Goal: Information Seeking & Learning: Learn about a topic

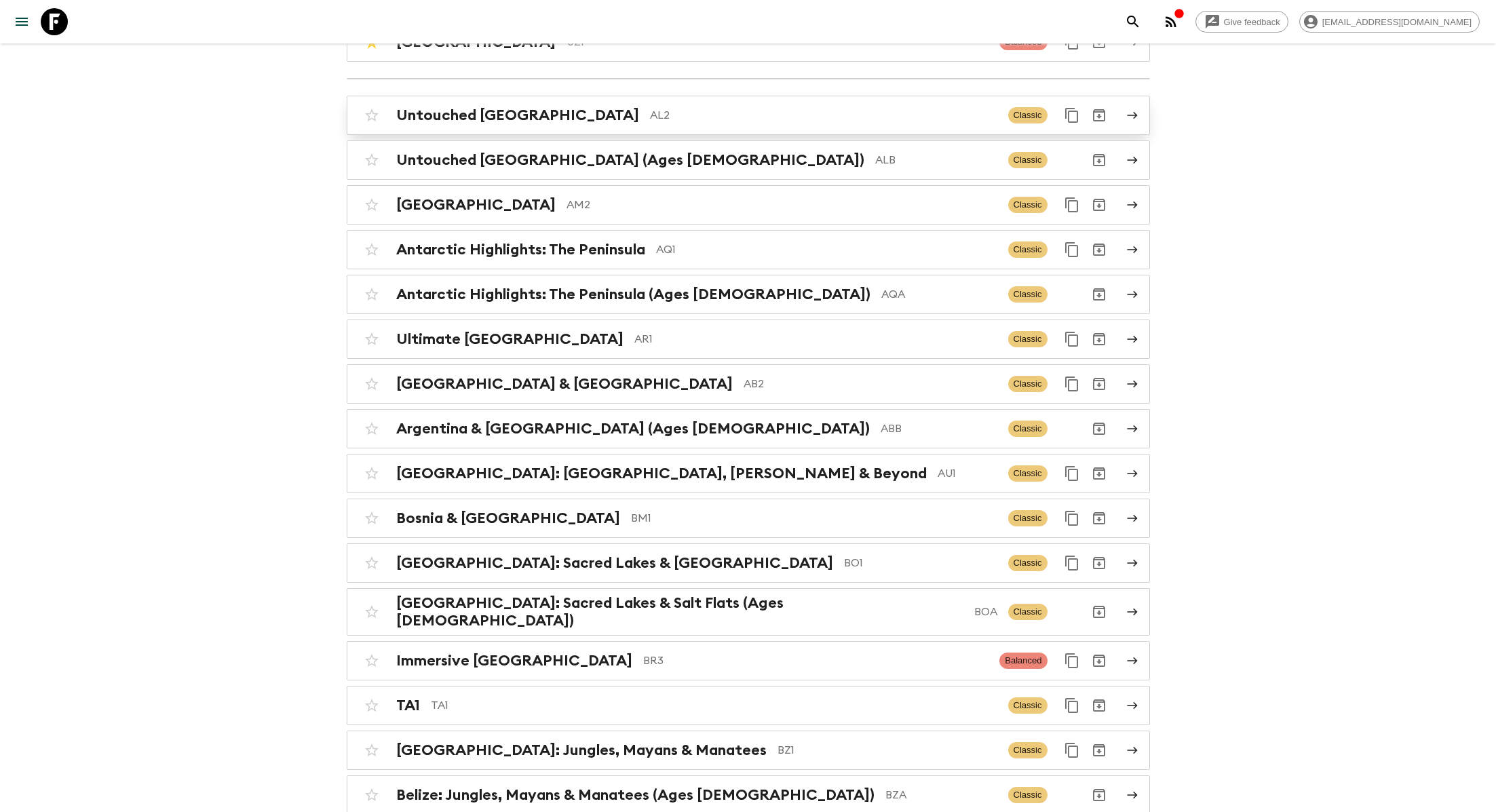
scroll to position [357, 0]
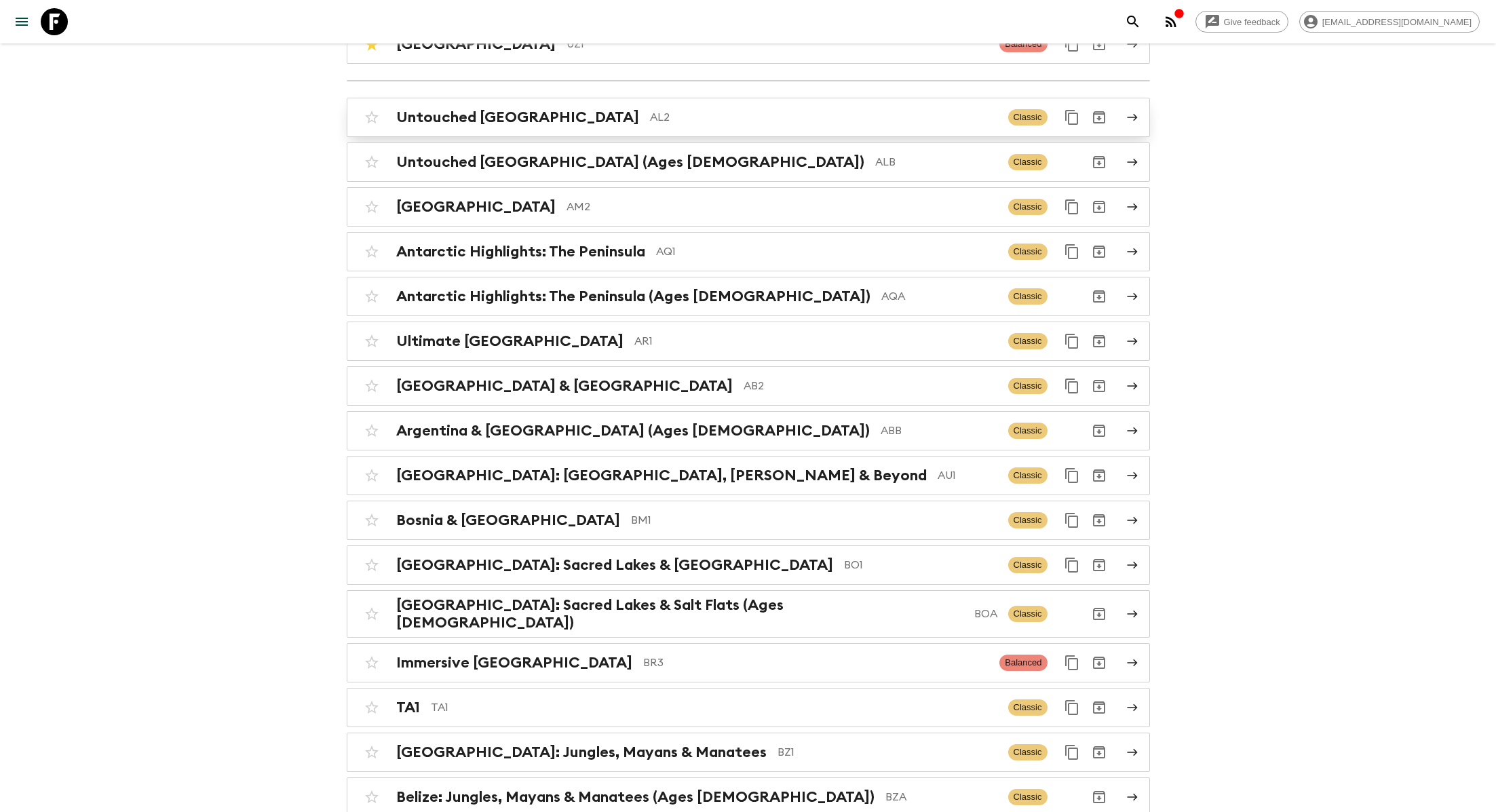
click at [650, 116] on p "AL2" at bounding box center [824, 117] width 347 height 16
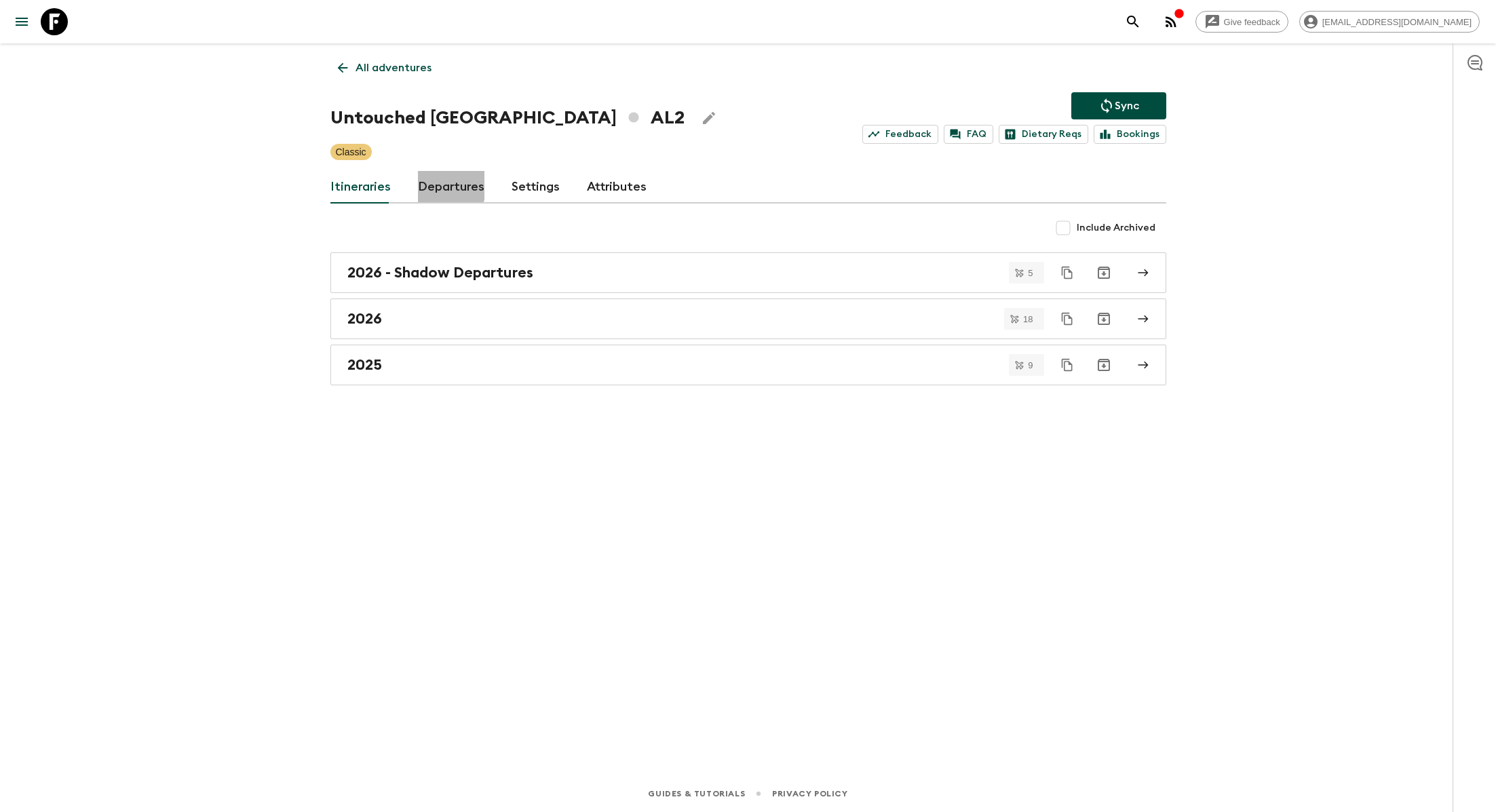
click at [430, 184] on link "Departures" at bounding box center [451, 188] width 66 height 33
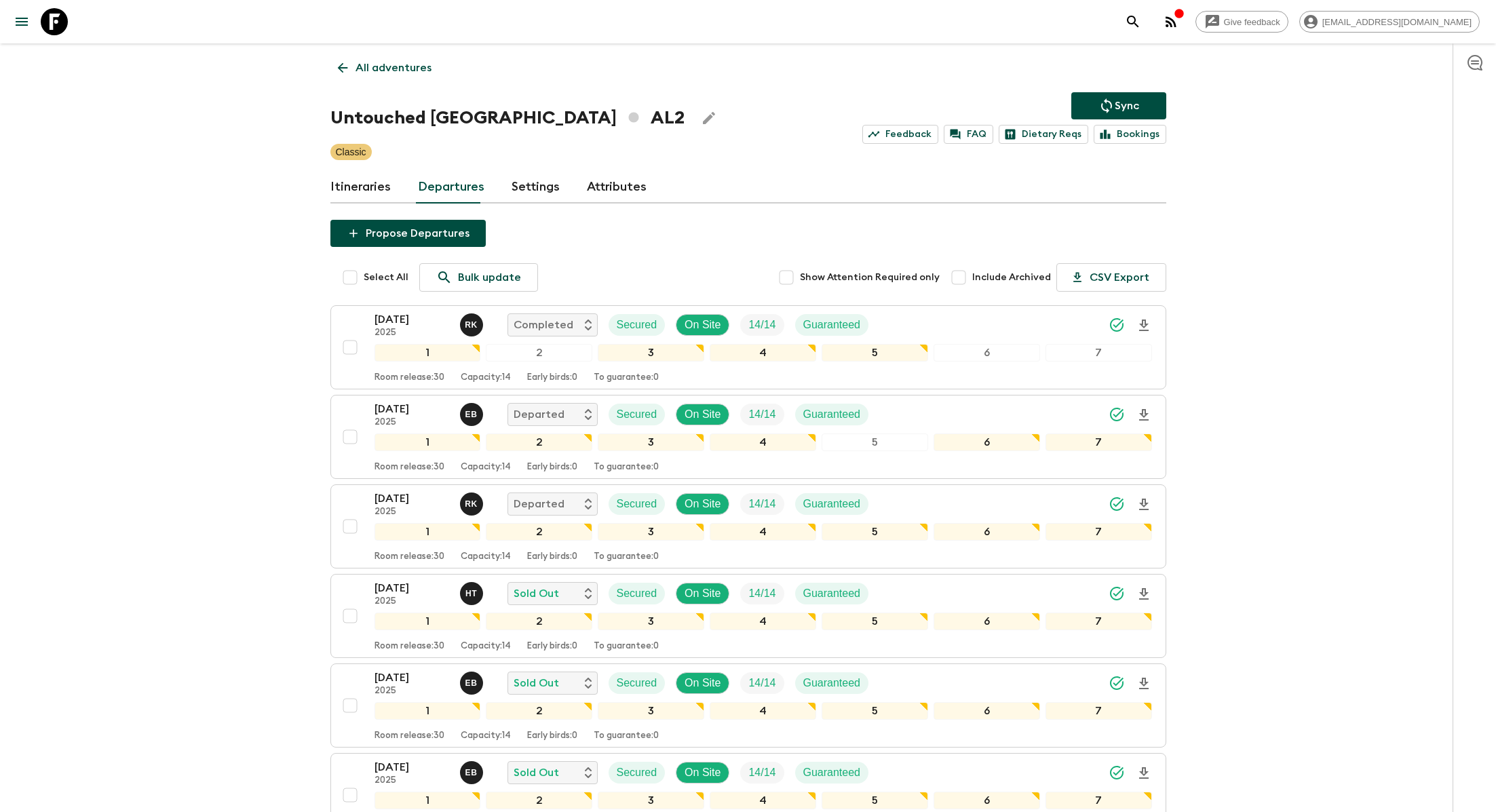
click at [367, 193] on link "Itineraries" at bounding box center [360, 188] width 60 height 33
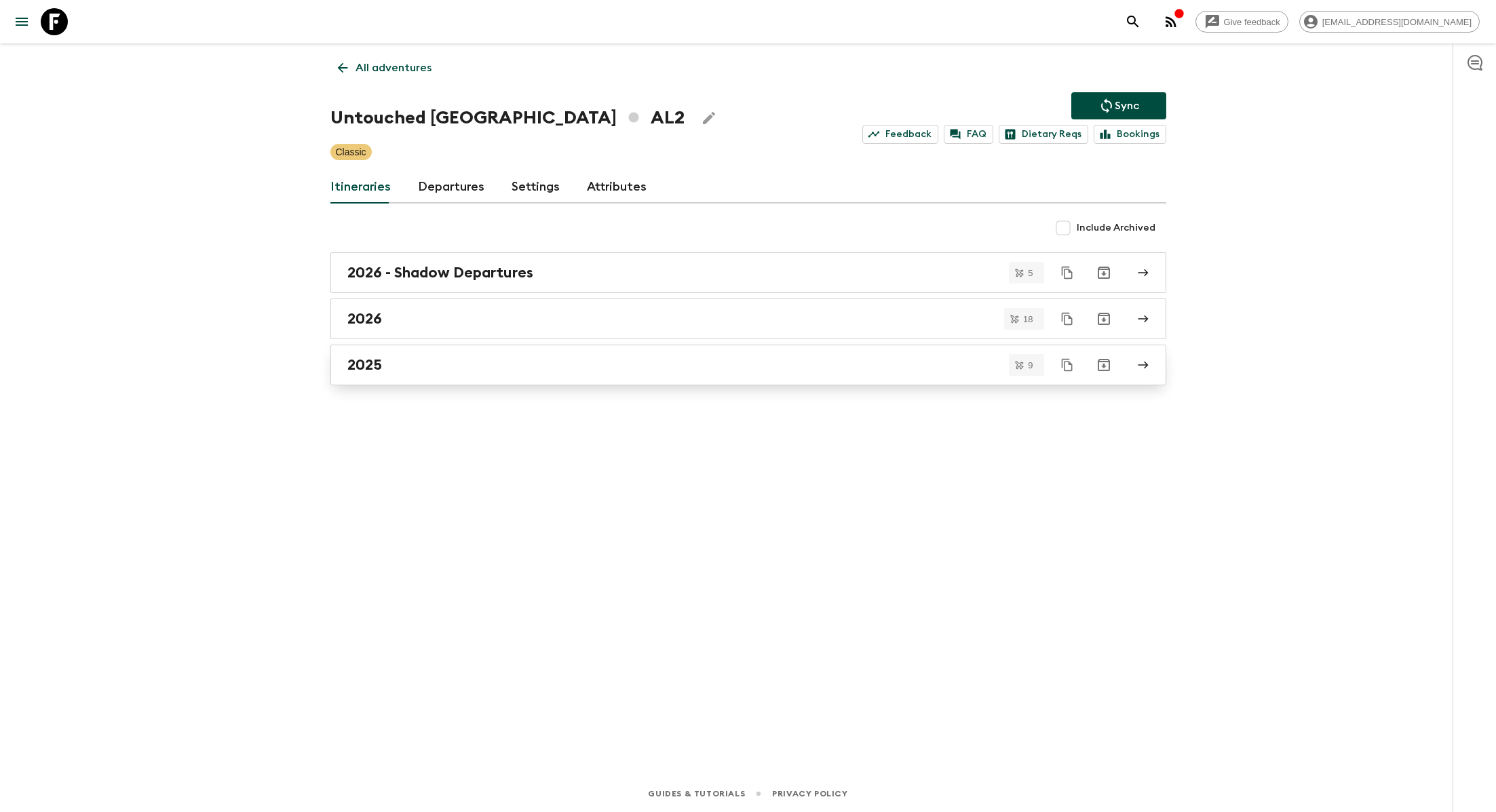
click at [420, 367] on div "2025" at bounding box center [735, 365] width 776 height 18
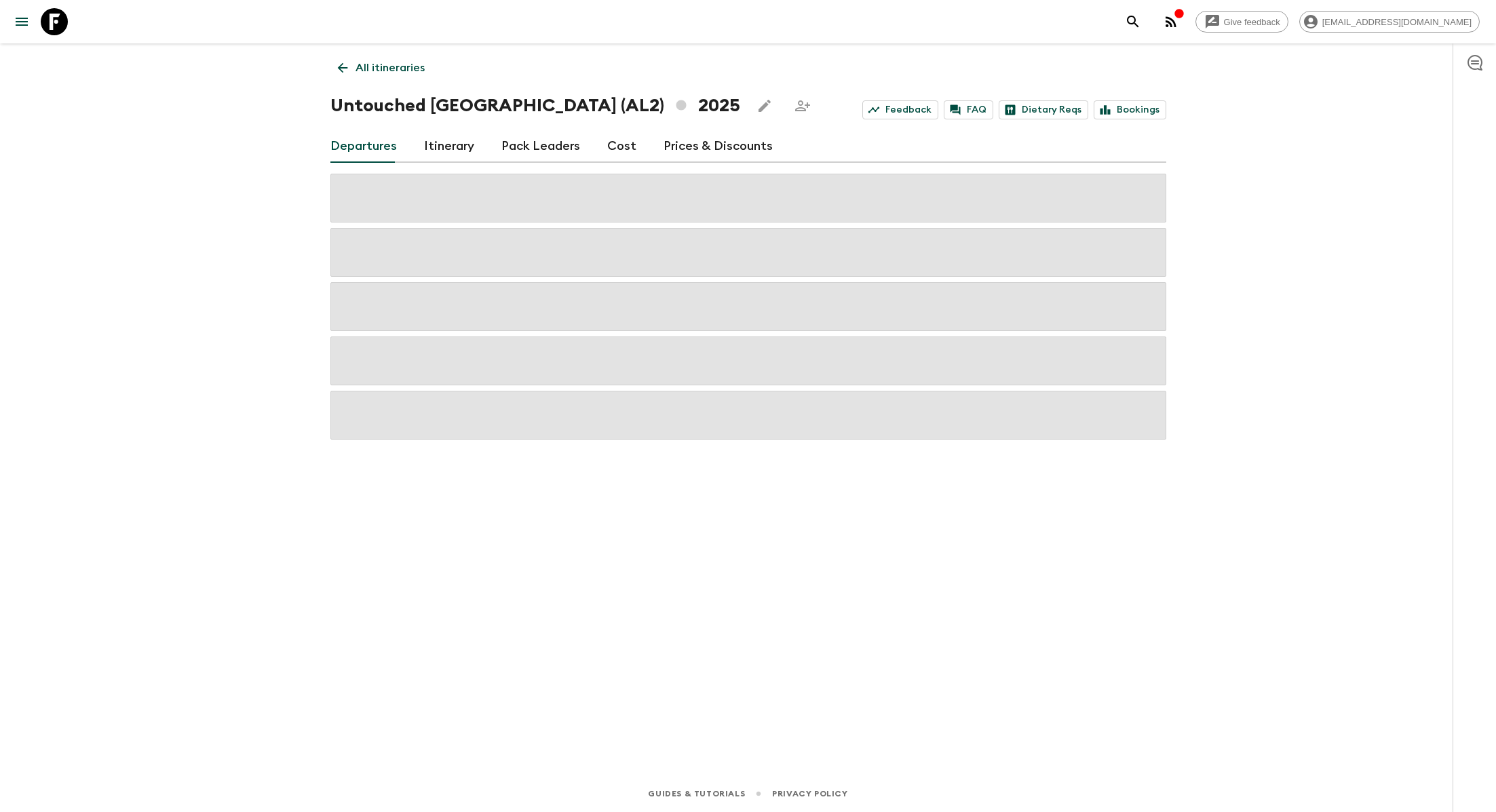
click at [440, 144] on link "Itinerary" at bounding box center [449, 147] width 50 height 33
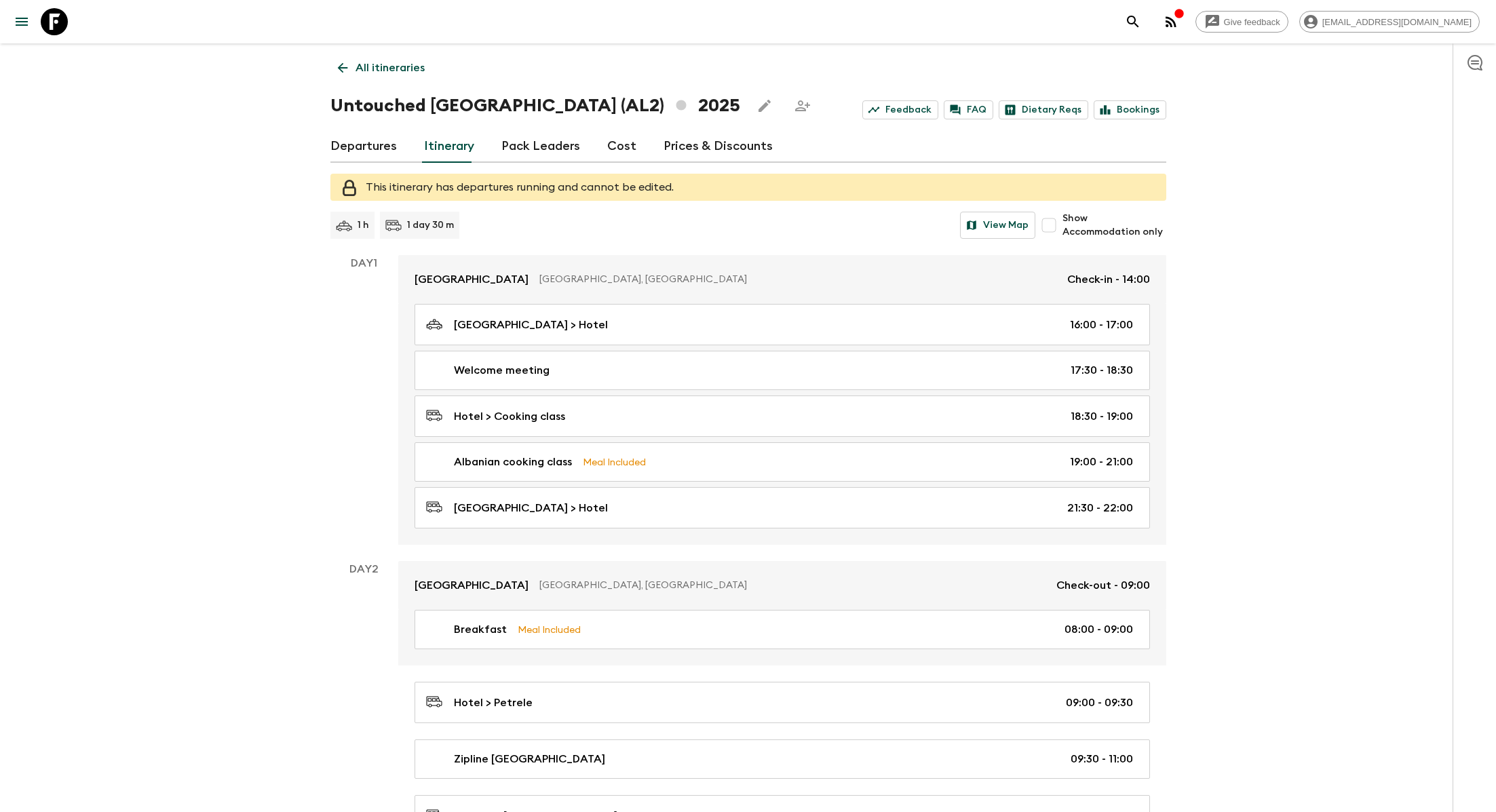
click at [382, 65] on p "All itineraries" at bounding box center [390, 67] width 70 height 16
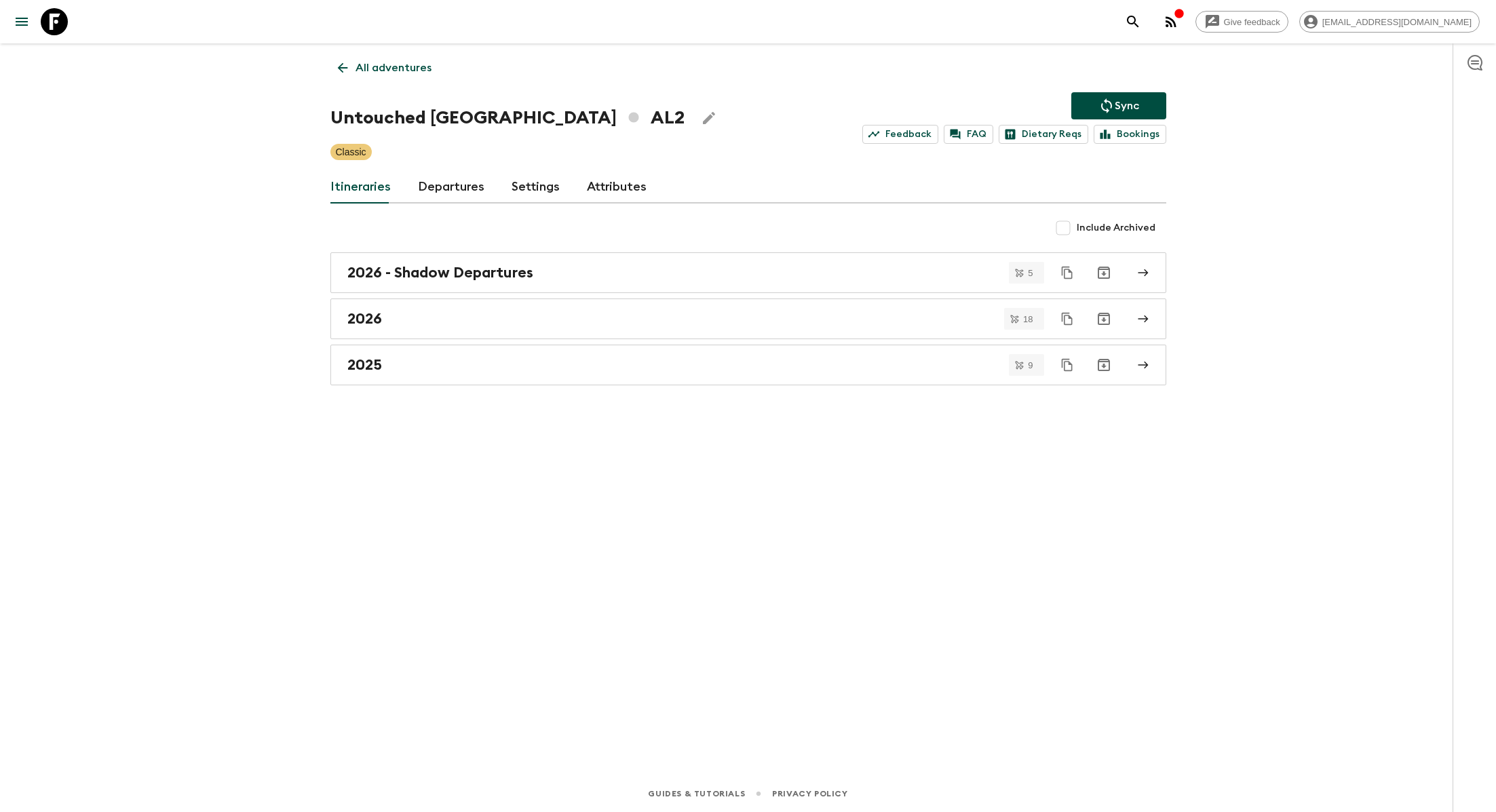
click at [406, 62] on p "All adventures" at bounding box center [393, 67] width 76 height 16
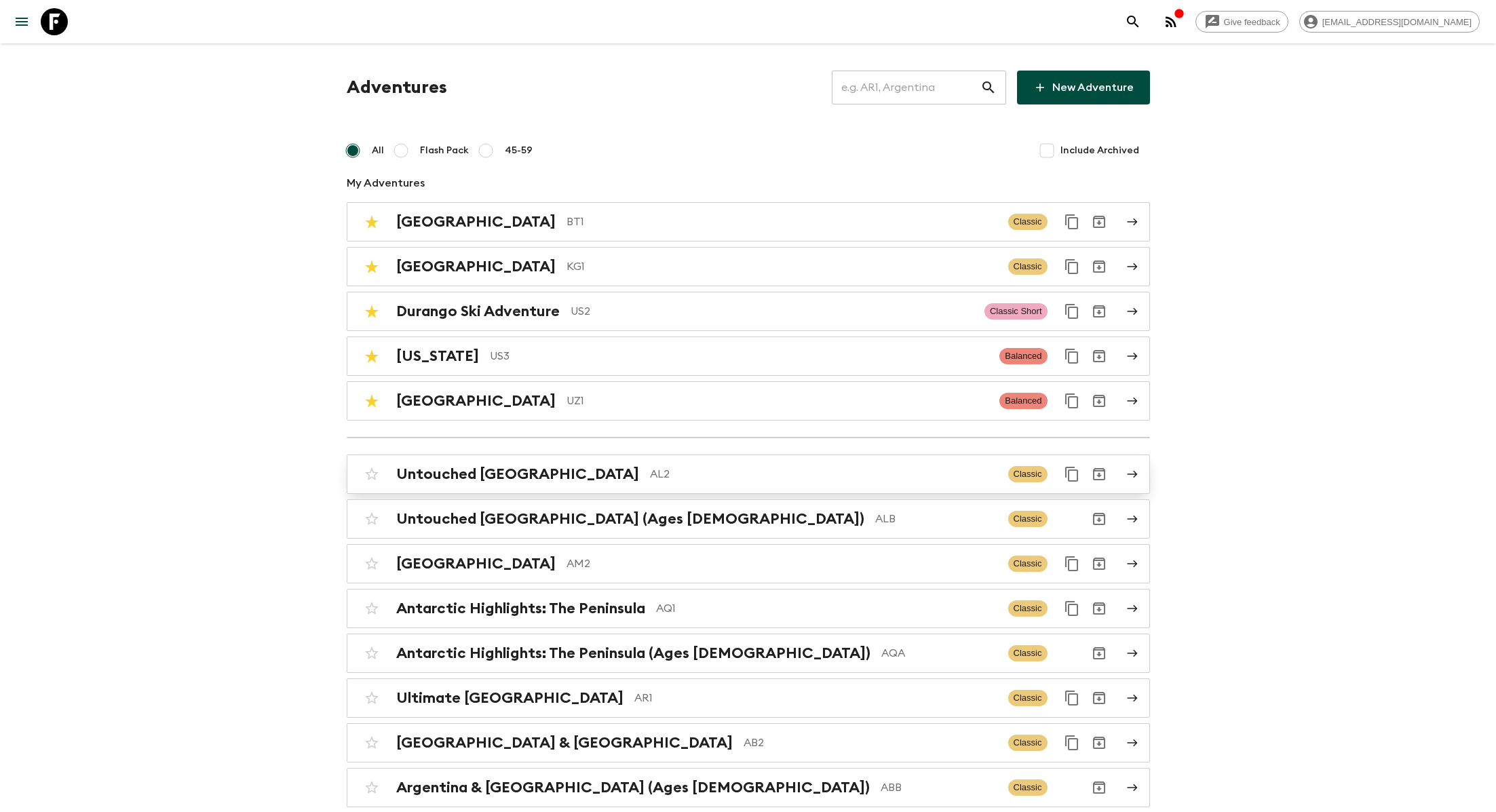
click at [650, 473] on p "AL2" at bounding box center [824, 474] width 347 height 16
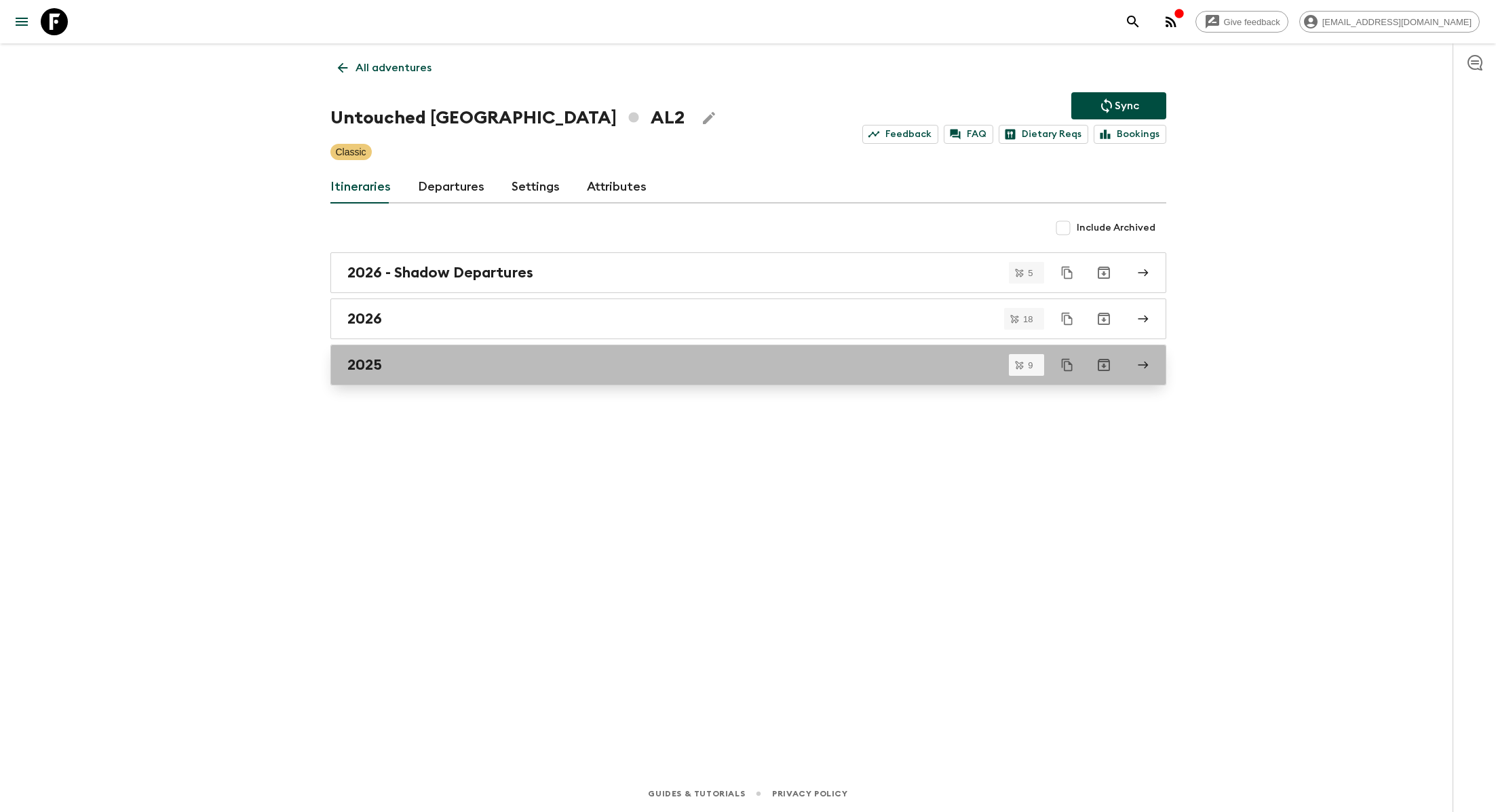
click at [474, 367] on div "2025" at bounding box center [735, 365] width 776 height 18
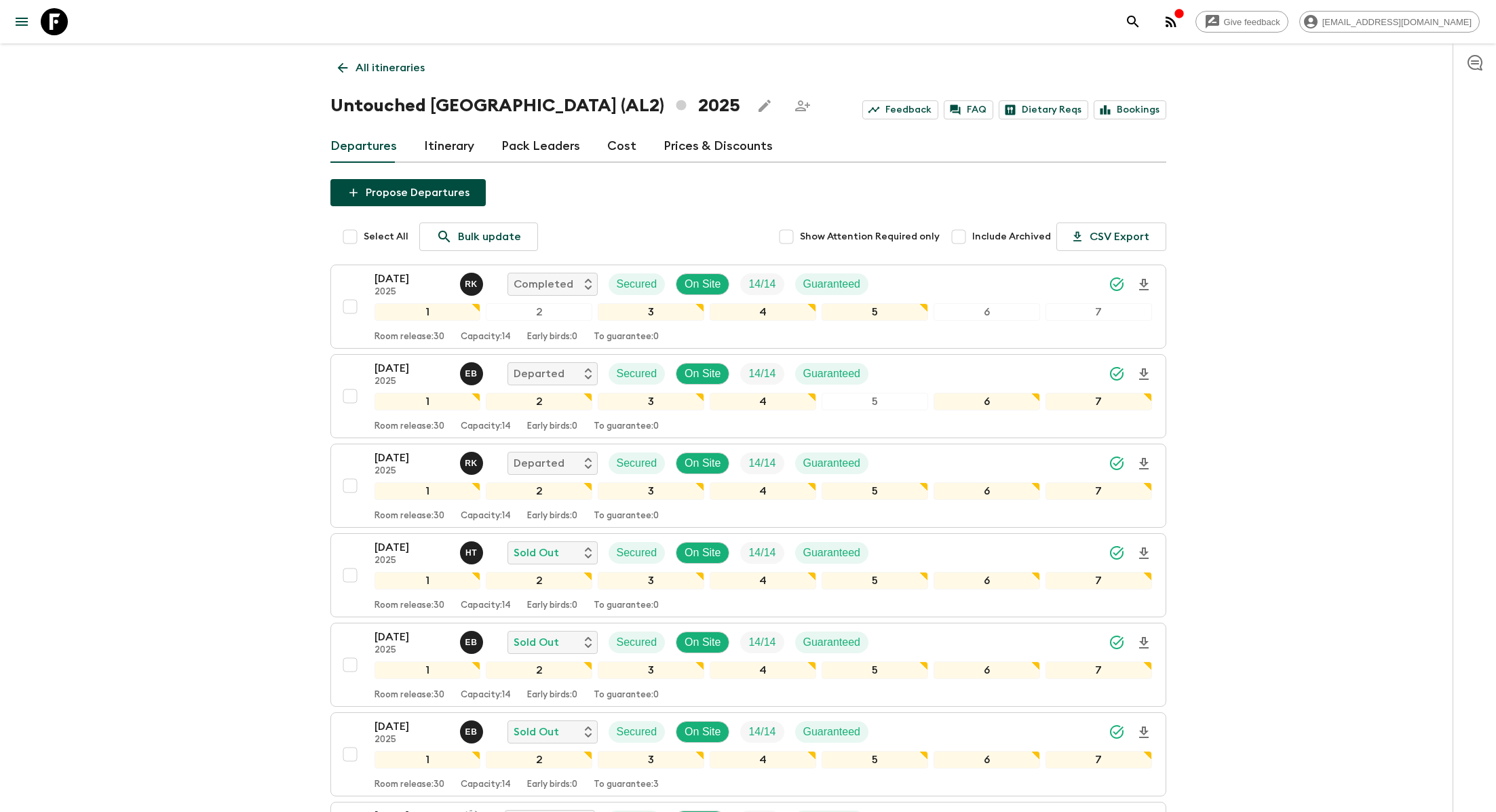
click at [445, 137] on link "Itinerary" at bounding box center [449, 147] width 50 height 33
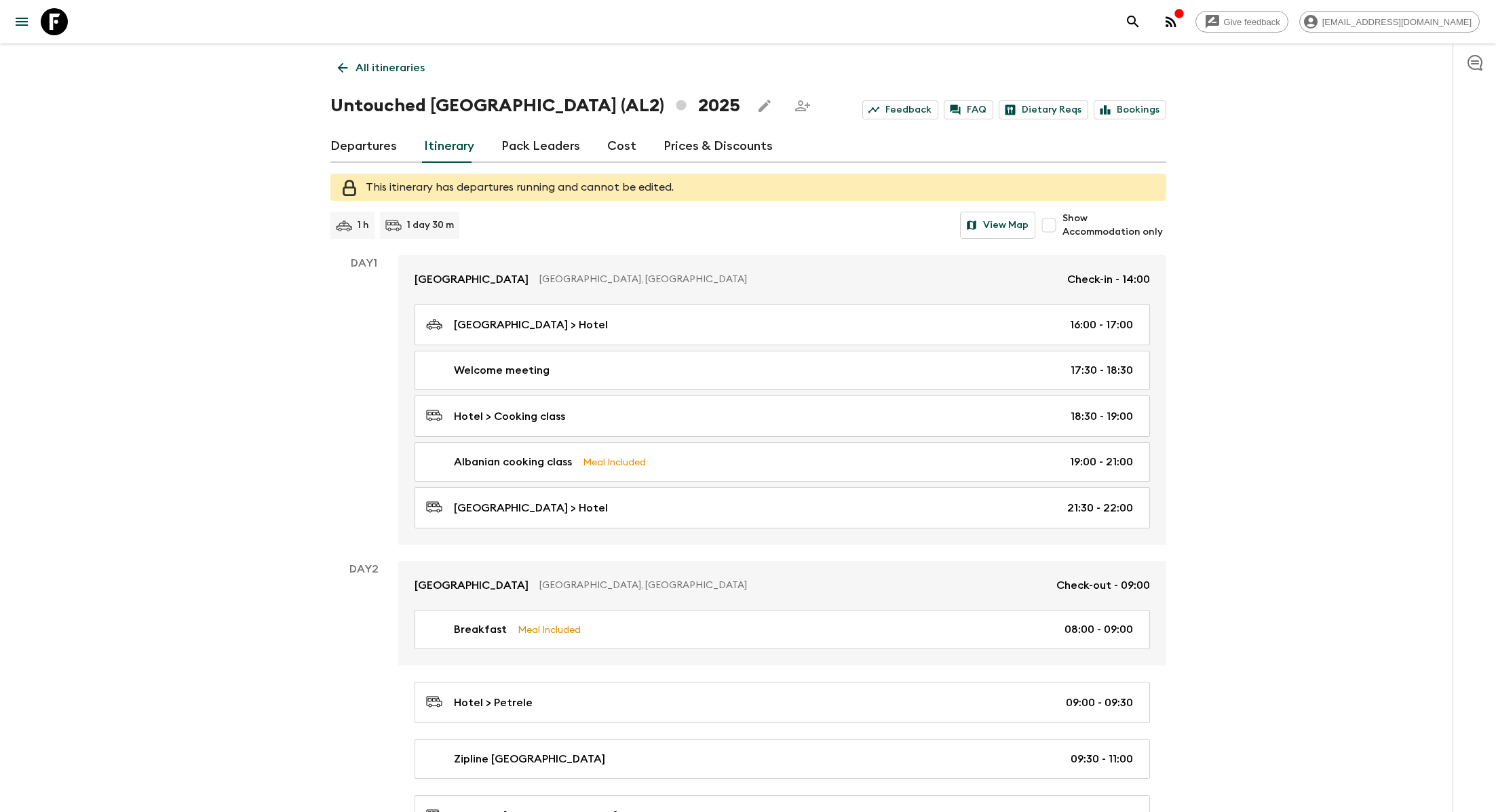
click at [378, 70] on p "All itineraries" at bounding box center [390, 67] width 70 height 16
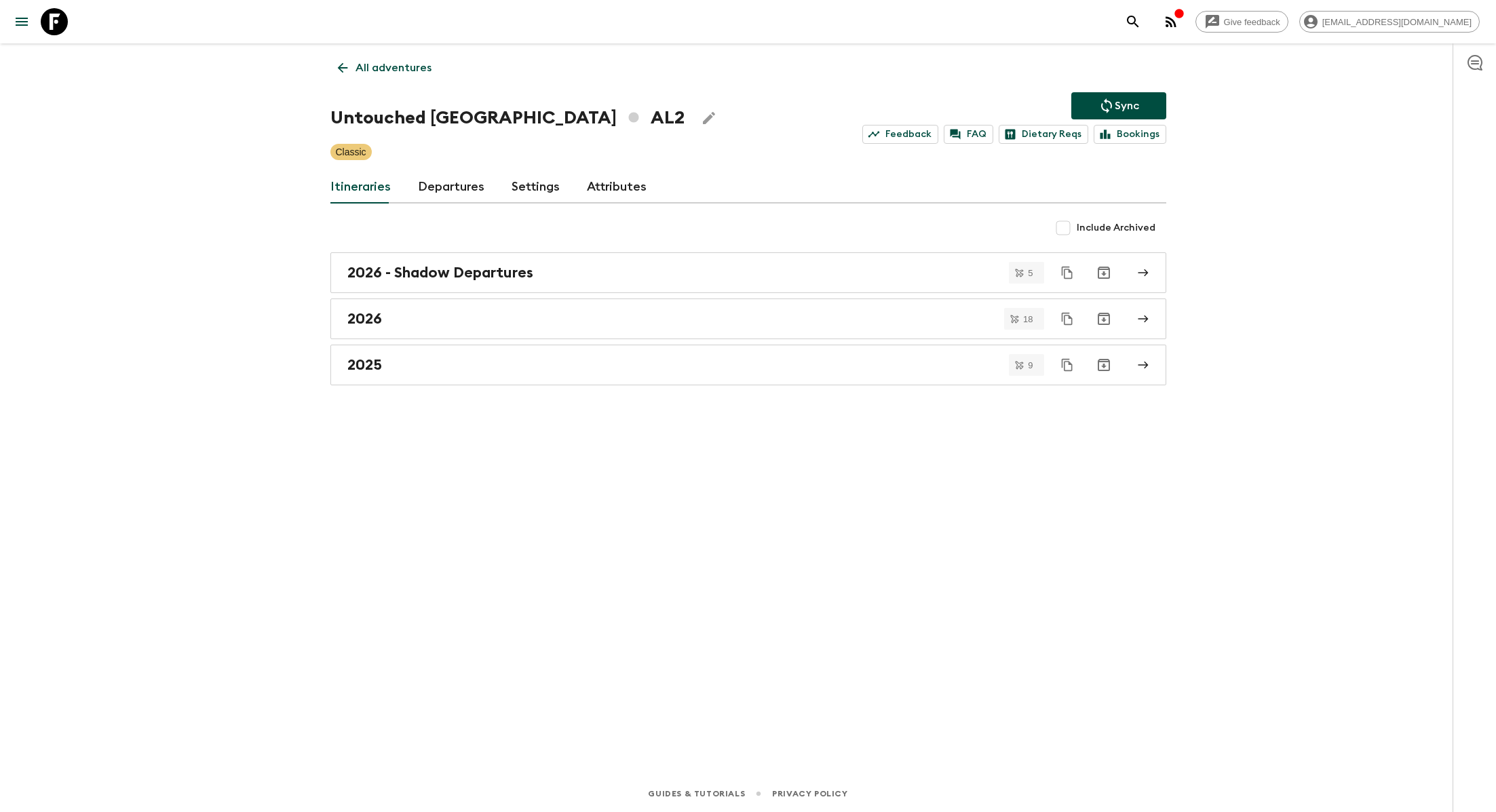
click at [395, 71] on p "All adventures" at bounding box center [393, 67] width 76 height 16
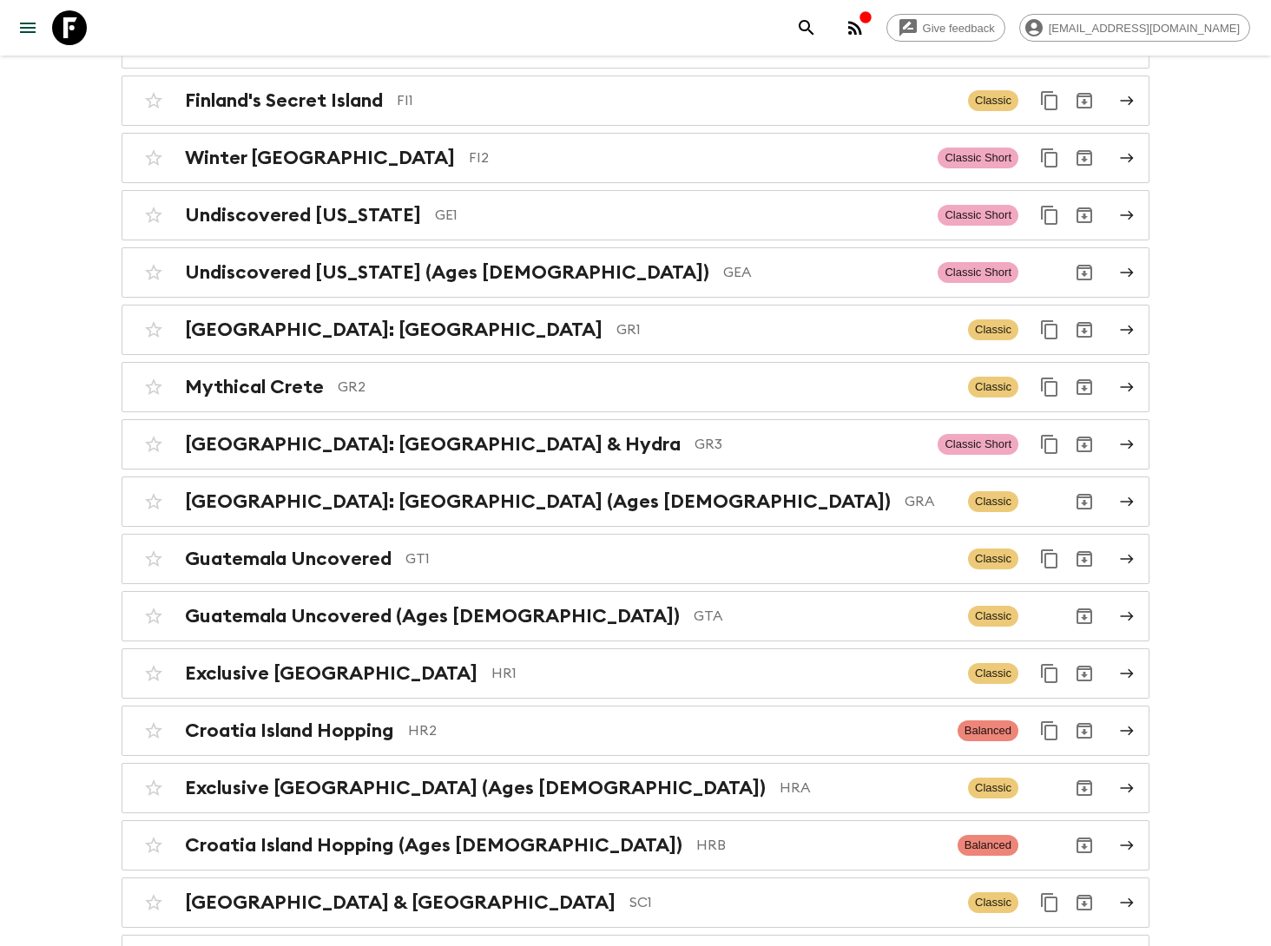
scroll to position [2832, 0]
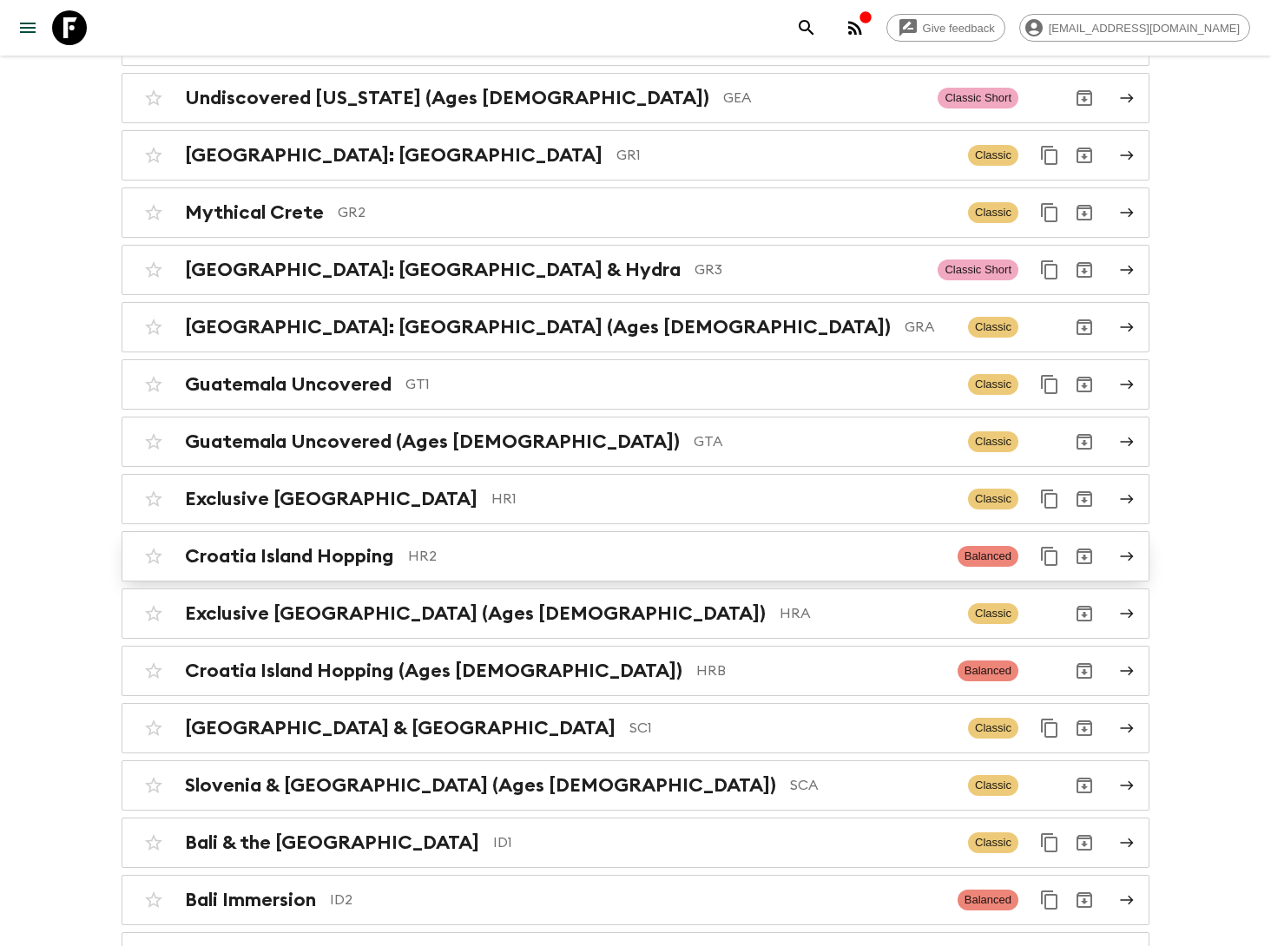
click at [489, 546] on p "HR2" at bounding box center [676, 556] width 536 height 21
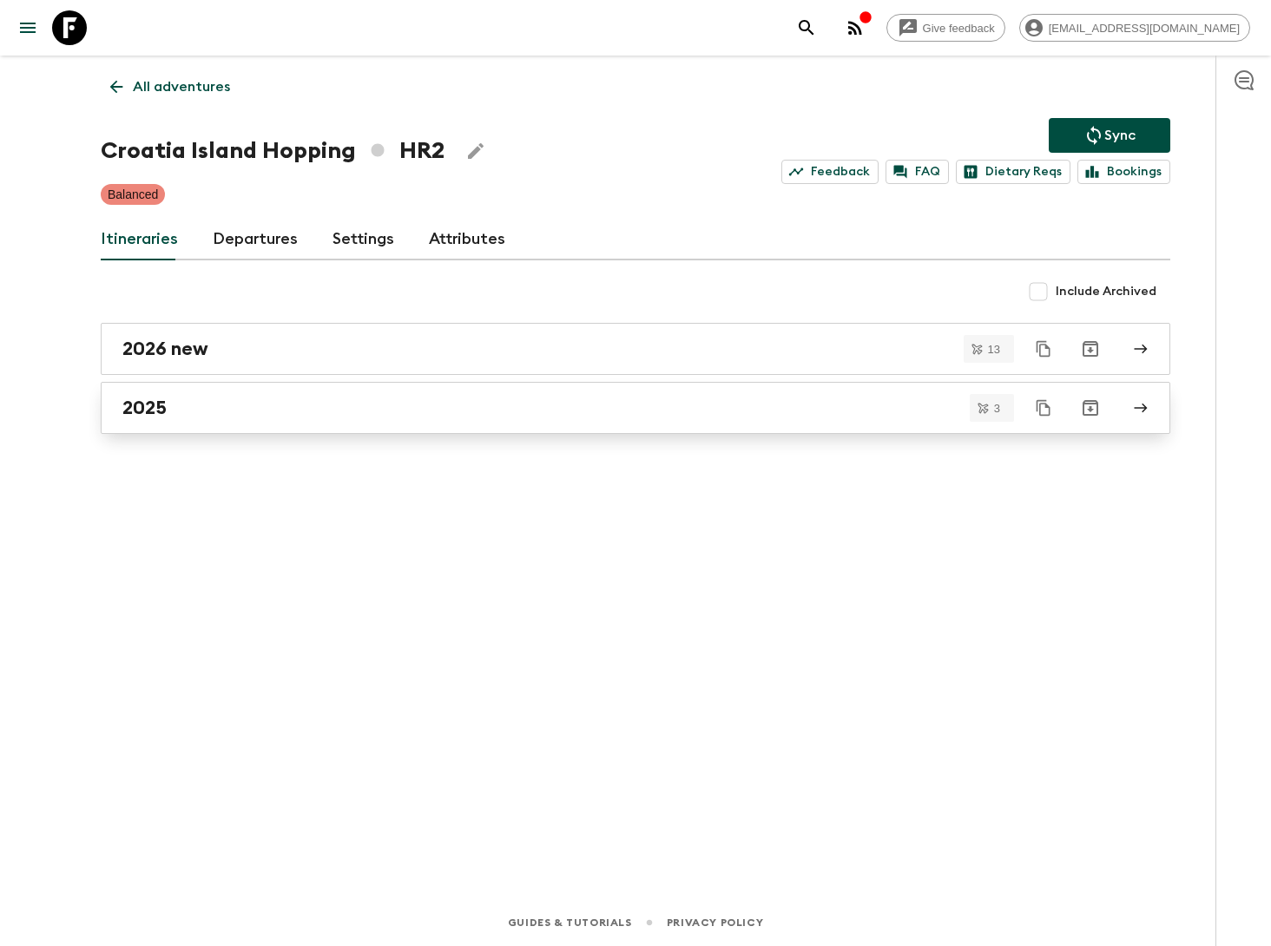
click at [203, 397] on div "2025" at bounding box center [618, 408] width 993 height 23
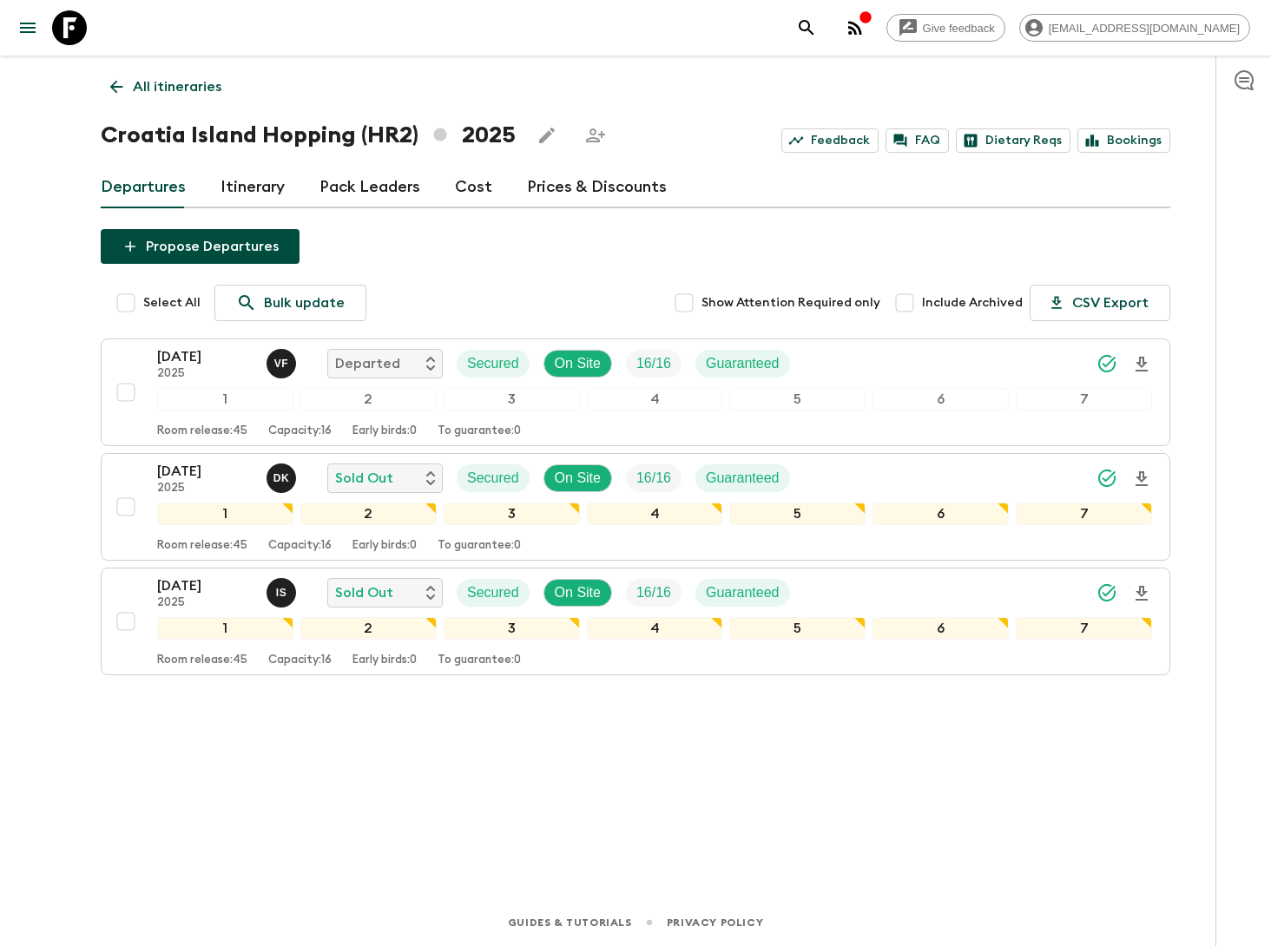
click at [461, 186] on link "Cost" at bounding box center [473, 188] width 37 height 42
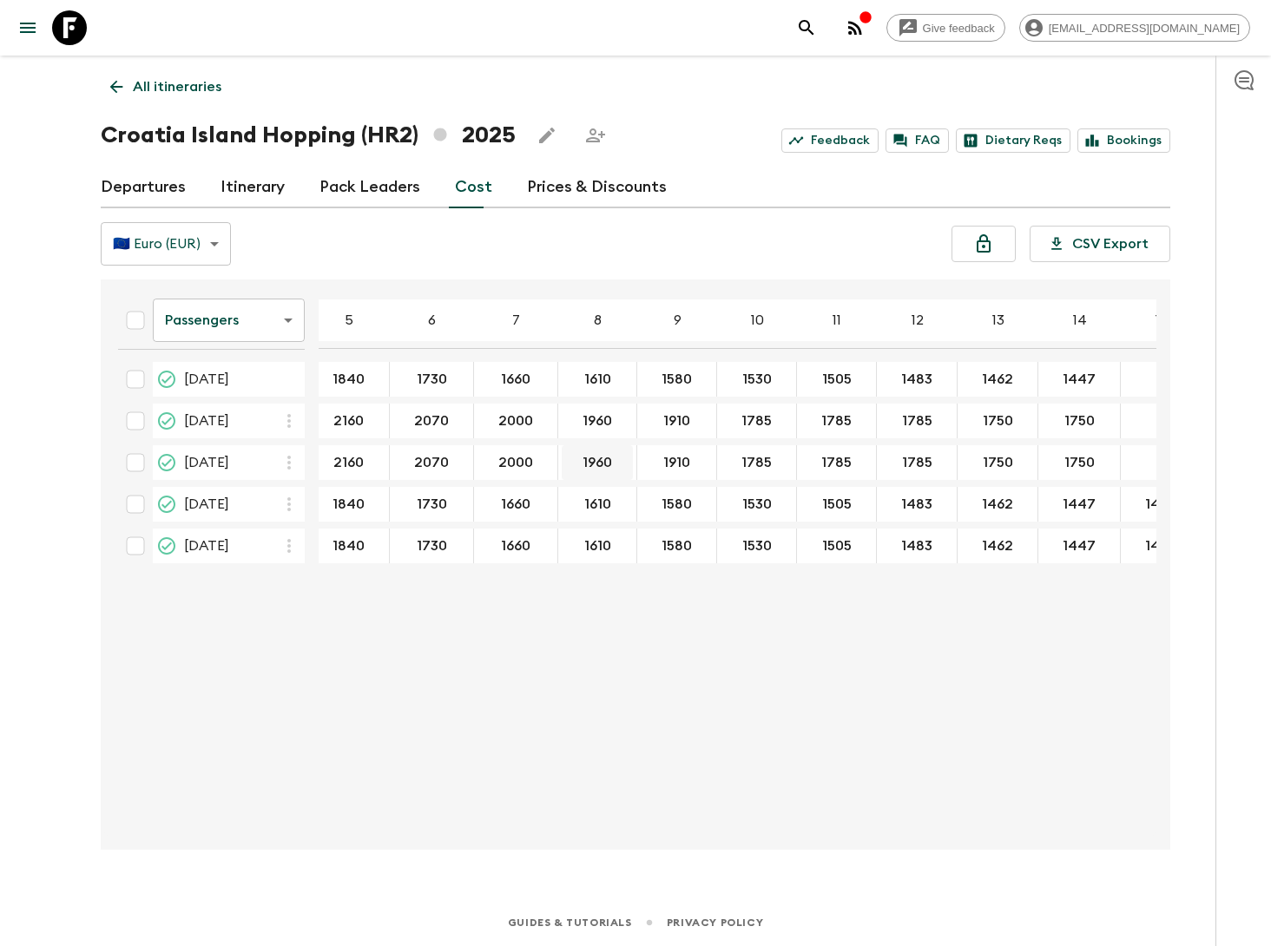
scroll to position [0, 113]
